Goal: Transaction & Acquisition: Purchase product/service

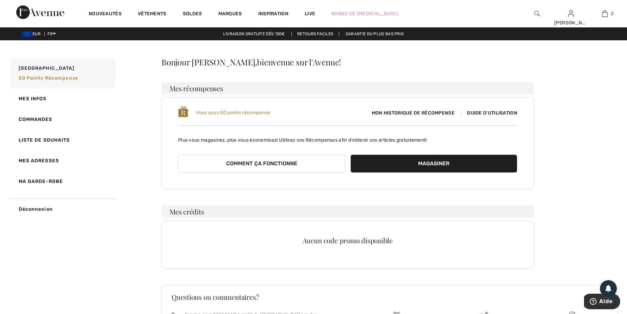
click at [240, 165] on button "Comment ça fonctionne" at bounding box center [261, 164] width 167 height 18
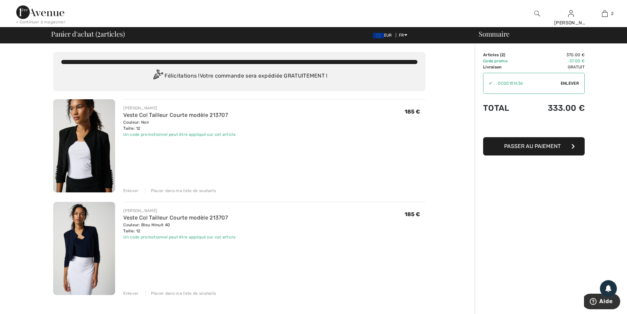
click at [527, 148] on span "Passer au paiement" at bounding box center [533, 146] width 57 height 6
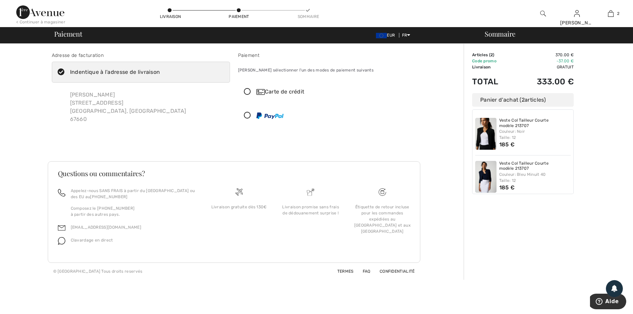
click at [244, 90] on icon at bounding box center [248, 91] width 18 height 7
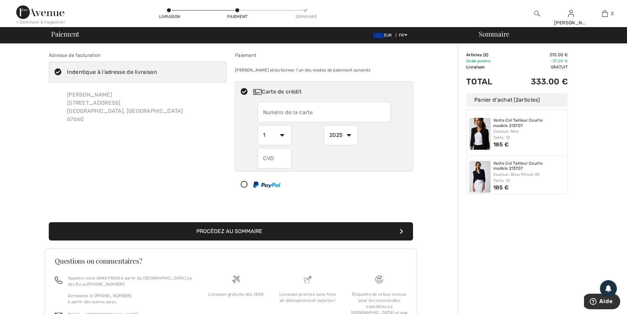
click at [269, 111] on input "text" at bounding box center [324, 112] width 133 height 20
type input "[CREDIT_CARD_NUMBER]"
click at [258, 125] on select "1 2 3 4 5 6 7 8 9 10 11 12" at bounding box center [275, 135] width 34 height 20
select select "9"
click option "9" at bounding box center [0, 0] width 0 height 0
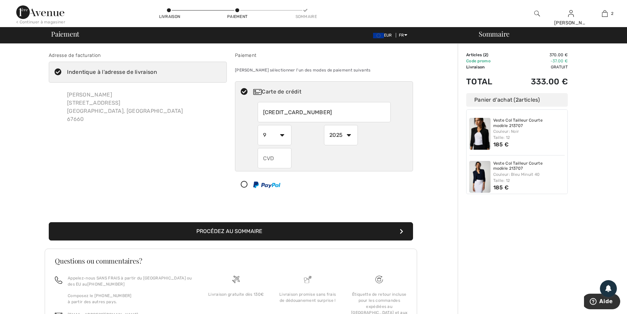
click at [324, 125] on select "2025 2026 2027 2028 2029 2030 2031 2032 2033 2034 2035" at bounding box center [341, 135] width 34 height 20
select select "2026"
click option "2026" at bounding box center [0, 0] width 0 height 0
click at [268, 159] on input "text" at bounding box center [275, 158] width 34 height 20
type input "103"
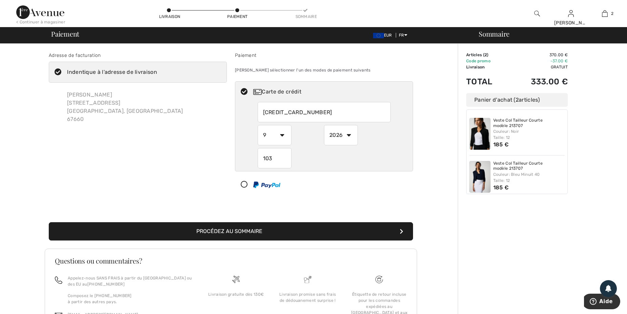
click at [259, 229] on button "Procédez au sommaire" at bounding box center [231, 231] width 365 height 18
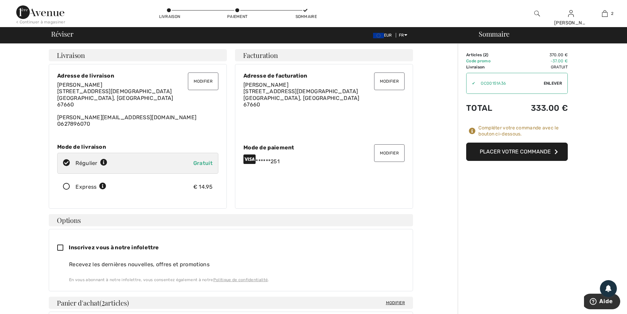
click at [521, 153] on button "Placer votre commande" at bounding box center [518, 152] width 102 height 18
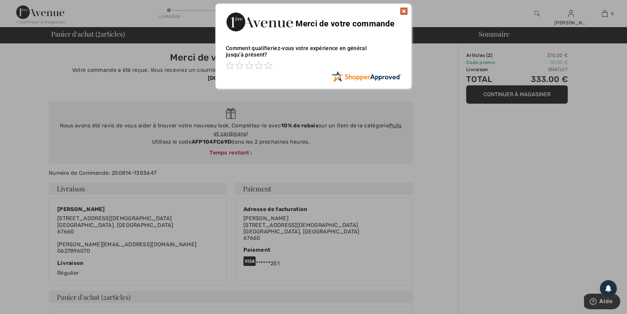
click at [403, 11] on img at bounding box center [404, 11] width 8 height 8
